Goal: Find specific page/section: Find specific page/section

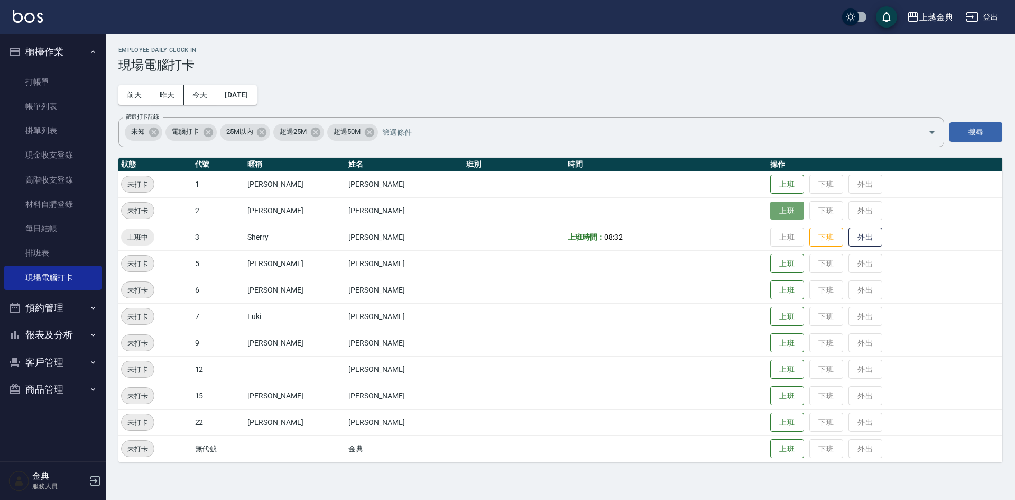
click at [775, 207] on button "上班" at bounding box center [787, 210] width 34 height 19
click at [774, 427] on button "上班" at bounding box center [787, 422] width 34 height 19
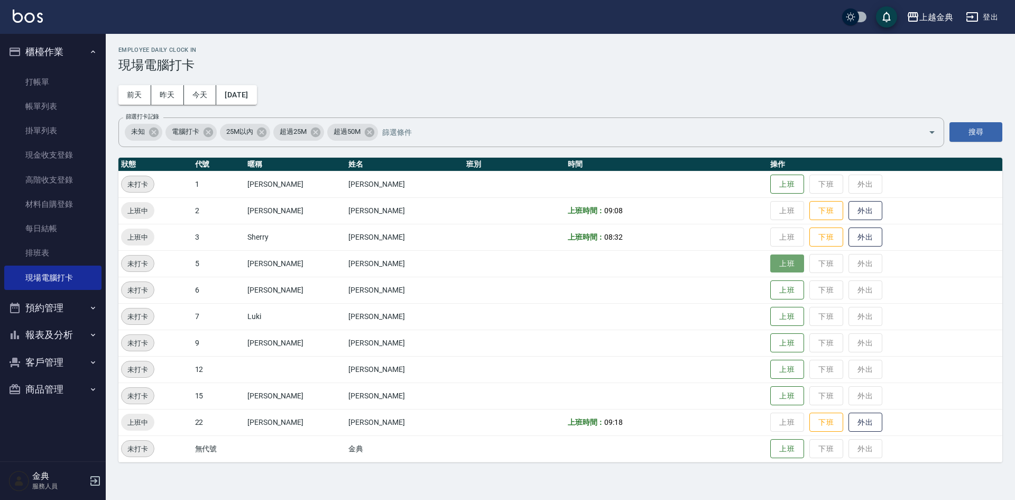
click at [770, 258] on button "上班" at bounding box center [787, 263] width 34 height 19
click at [770, 287] on button "上班" at bounding box center [787, 290] width 34 height 19
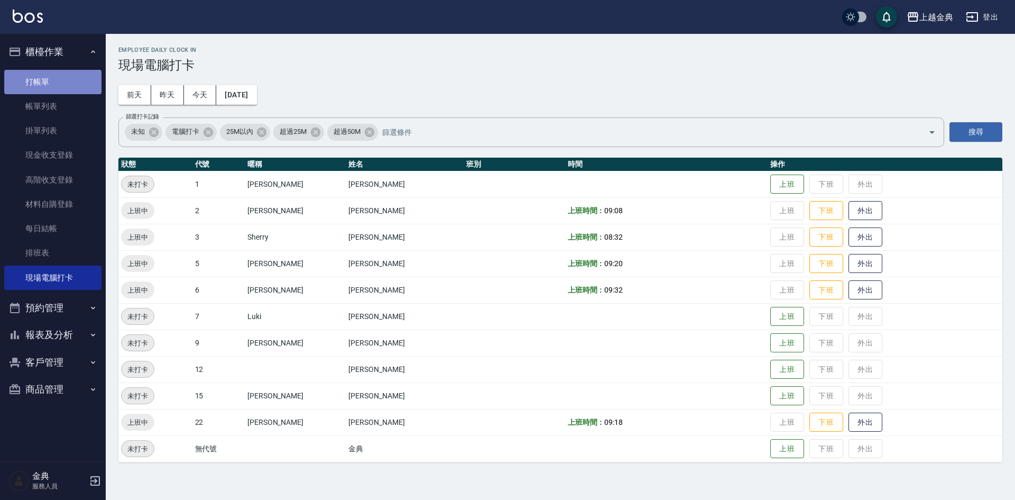
click at [67, 90] on link "打帳單" at bounding box center [52, 82] width 97 height 24
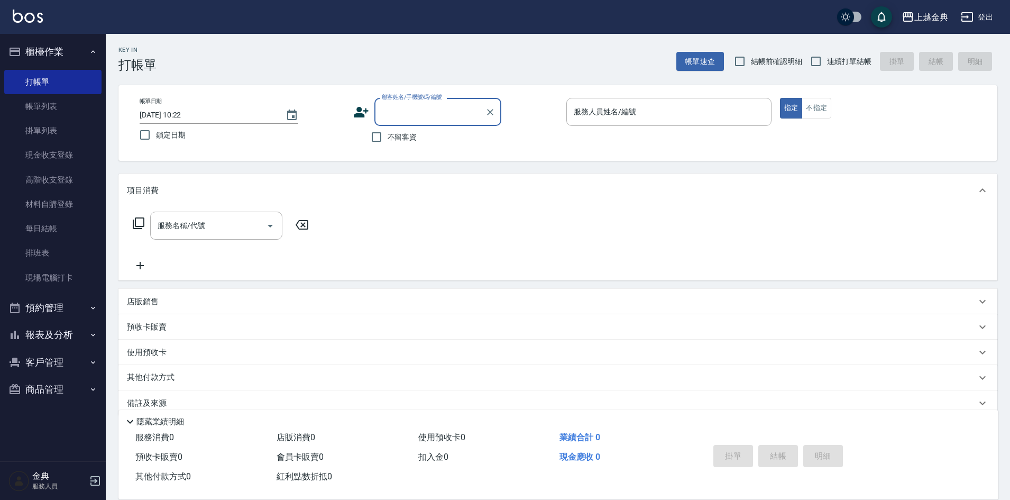
click at [58, 331] on button "報表及分析" at bounding box center [52, 334] width 97 height 27
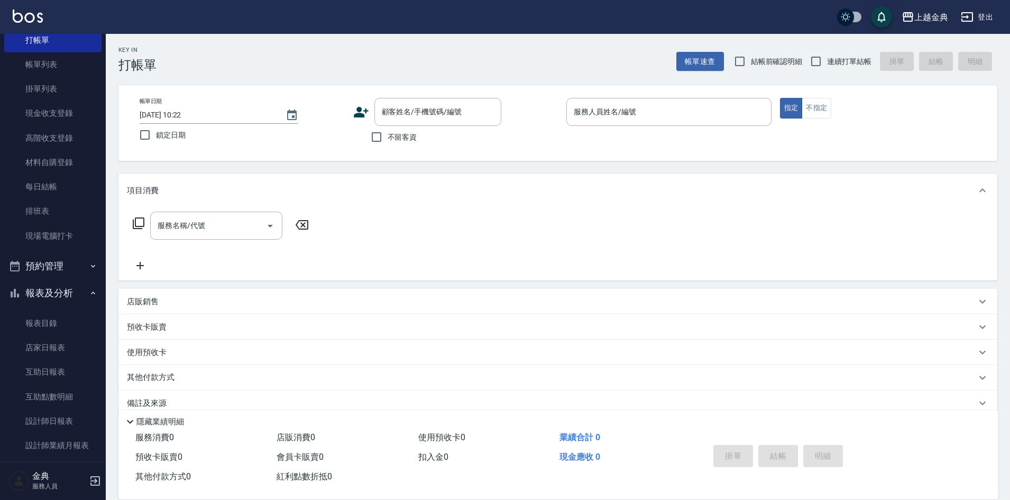
scroll to position [106, 0]
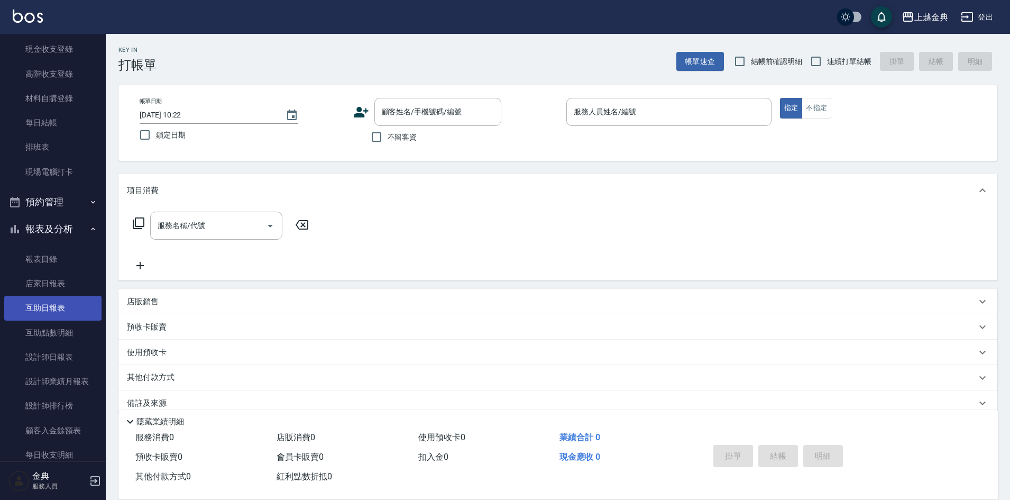
click at [55, 308] on link "互助日報表" at bounding box center [52, 307] width 97 height 24
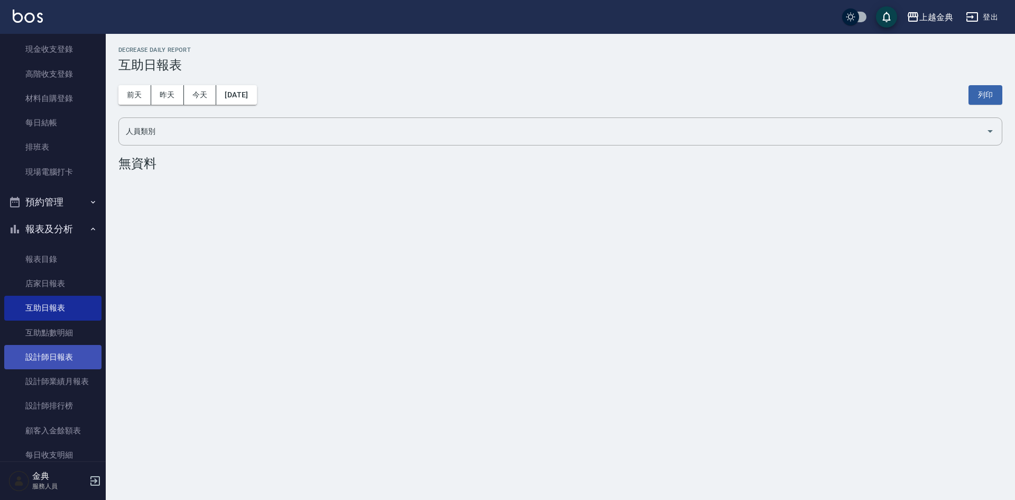
click at [54, 357] on link "設計師日報表" at bounding box center [52, 357] width 97 height 24
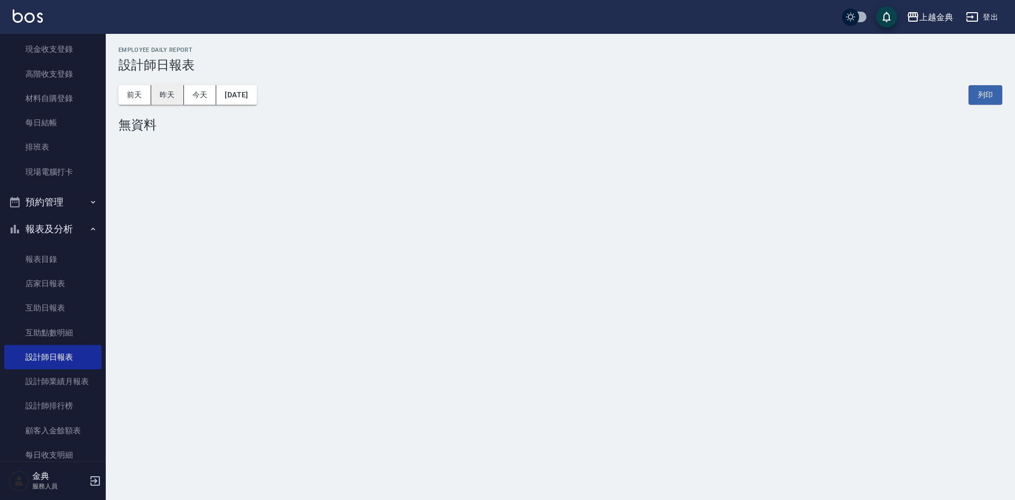
click at [163, 88] on button "昨天" at bounding box center [167, 95] width 33 height 20
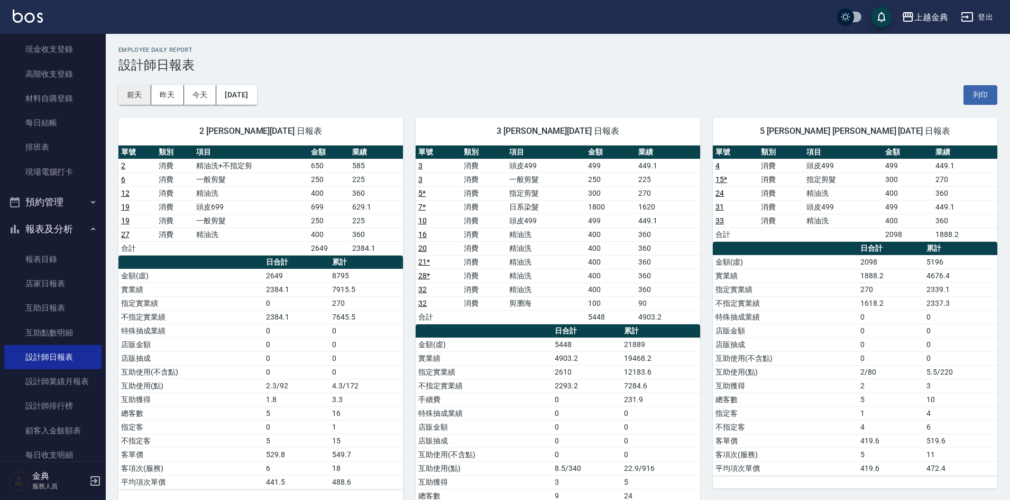
click at [135, 93] on button "前天" at bounding box center [134, 95] width 33 height 20
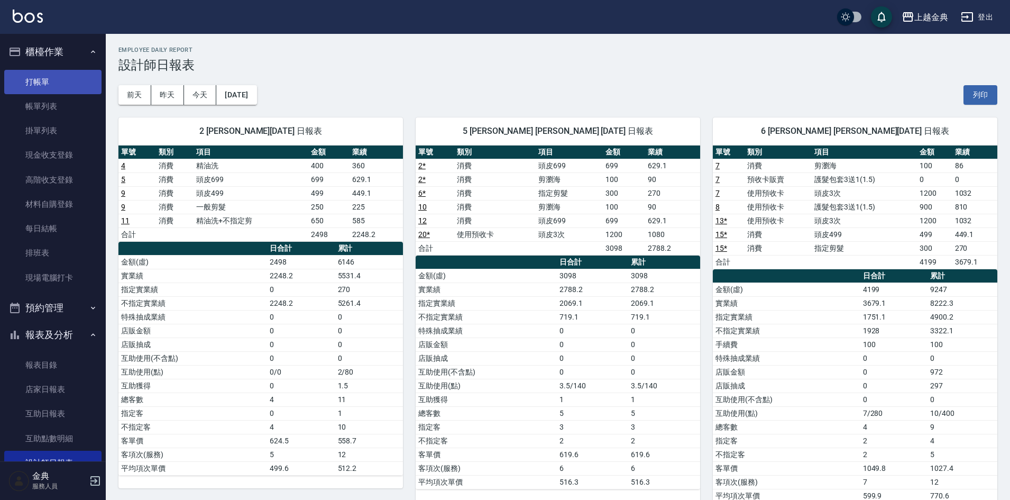
click at [65, 77] on link "打帳單" at bounding box center [52, 82] width 97 height 24
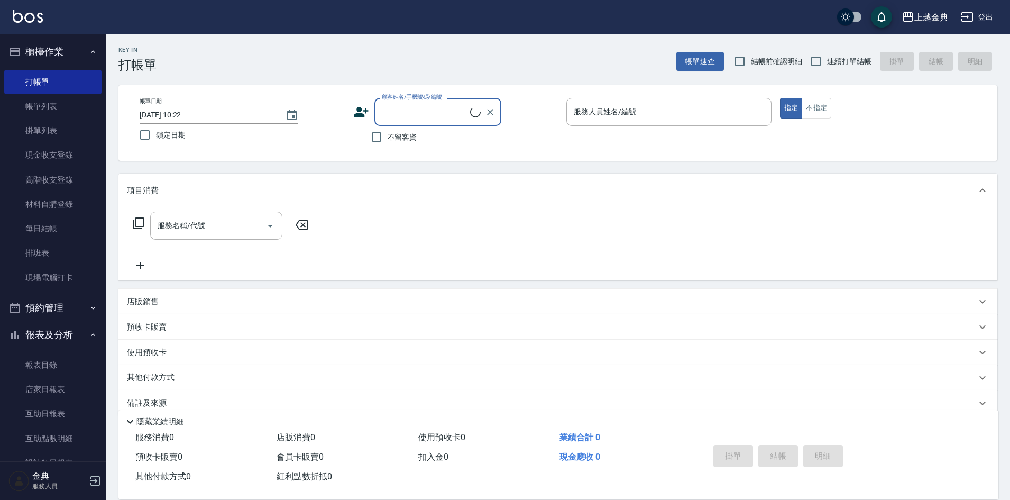
click at [48, 337] on button "報表及分析" at bounding box center [52, 334] width 97 height 27
